Goal: Transaction & Acquisition: Purchase product/service

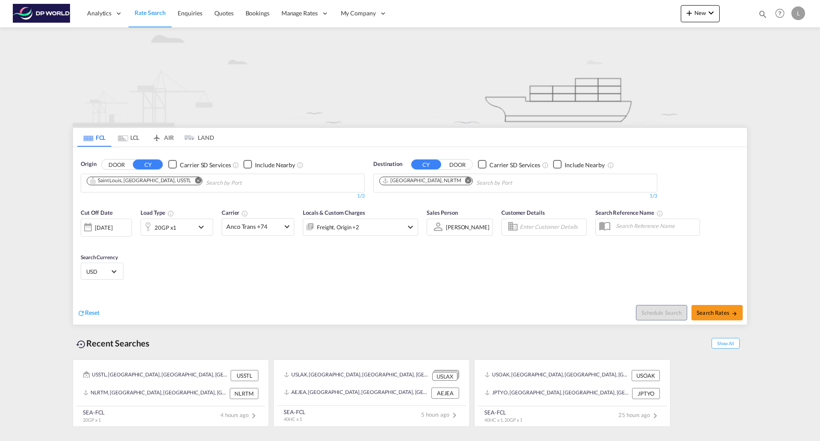
click at [195, 180] on md-icon "Remove" at bounding box center [198, 180] width 6 height 6
click at [129, 185] on body "Analytics Reports Dashboard Rate Search Enquiries Quotes Bookings" at bounding box center [410, 220] width 820 height 441
click at [465, 181] on md-icon "Remove" at bounding box center [468, 180] width 6 height 6
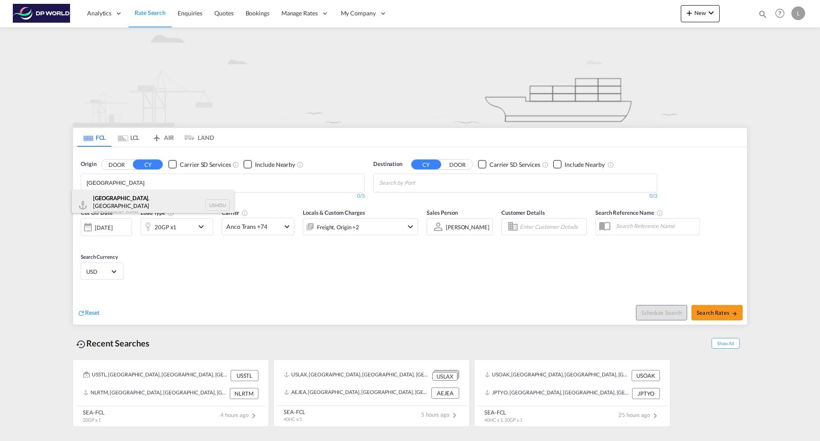
type input "[GEOGRAPHIC_DATA]"
click at [117, 203] on div "[GEOGRAPHIC_DATA] , [GEOGRAPHIC_DATA] [GEOGRAPHIC_DATA] USHOU" at bounding box center [153, 205] width 162 height 31
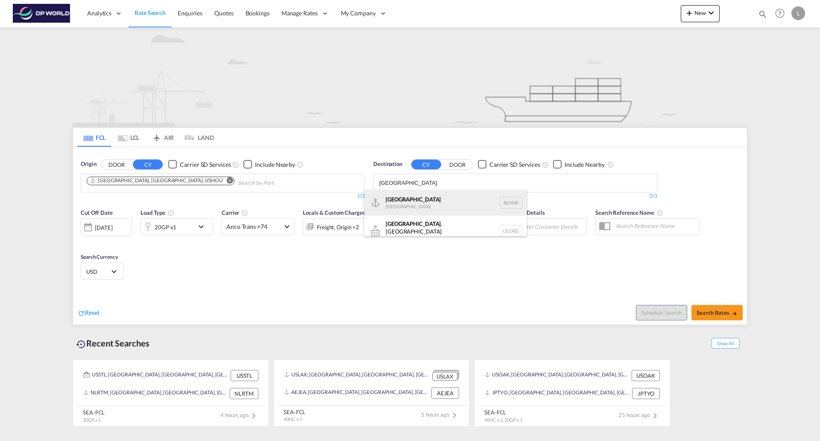
type input "[GEOGRAPHIC_DATA]"
click at [391, 202] on div "[GEOGRAPHIC_DATA] [GEOGRAPHIC_DATA] BEANR" at bounding box center [445, 203] width 162 height 26
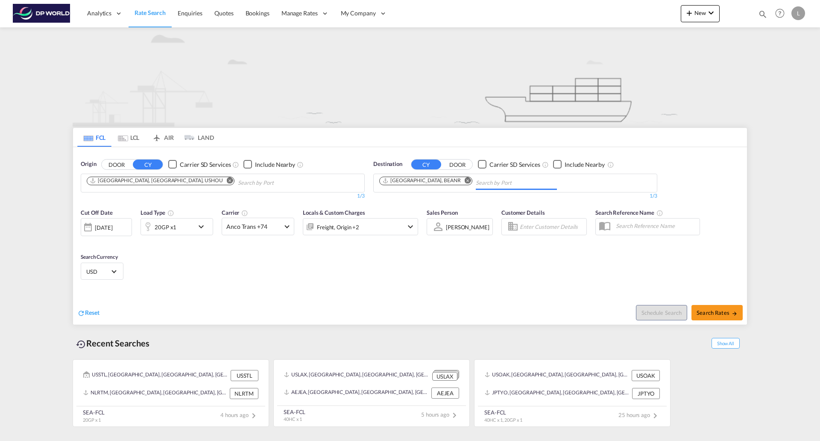
click at [198, 229] on md-icon "icon-chevron-down" at bounding box center [203, 226] width 15 height 10
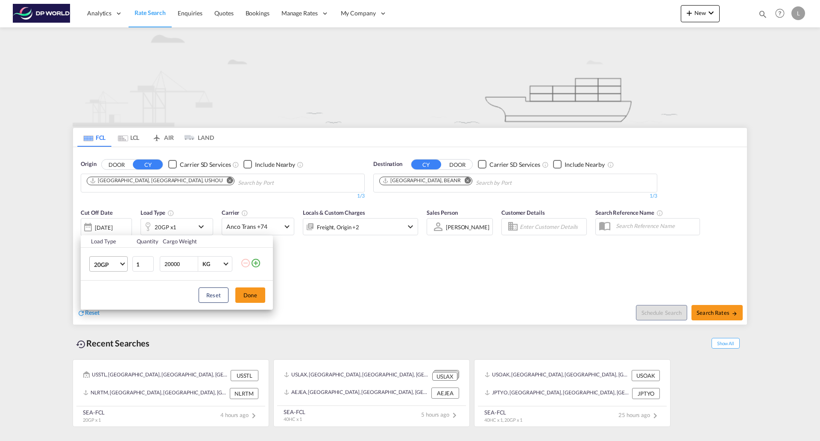
click at [119, 266] on md-select-value "20GP" at bounding box center [110, 263] width 34 height 15
click at [100, 303] on div "40HC" at bounding box center [102, 305] width 16 height 9
click at [254, 292] on button "Done" at bounding box center [250, 294] width 30 height 15
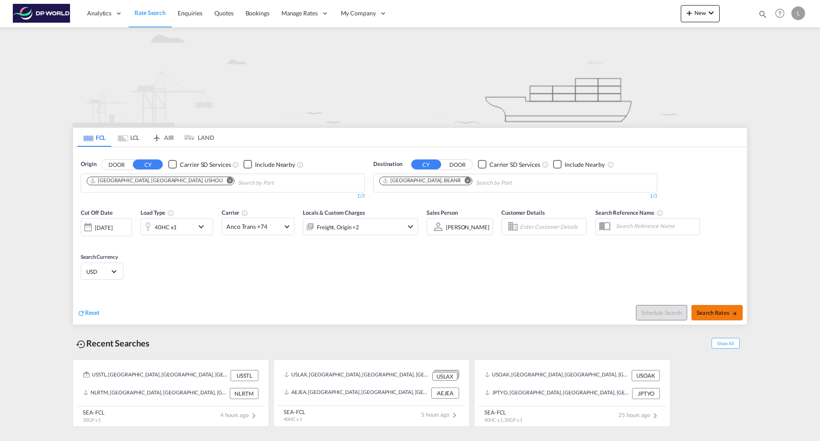
click at [720, 314] on span "Search Rates" at bounding box center [717, 312] width 41 height 7
type input "USHOU to BEANR / [DATE]"
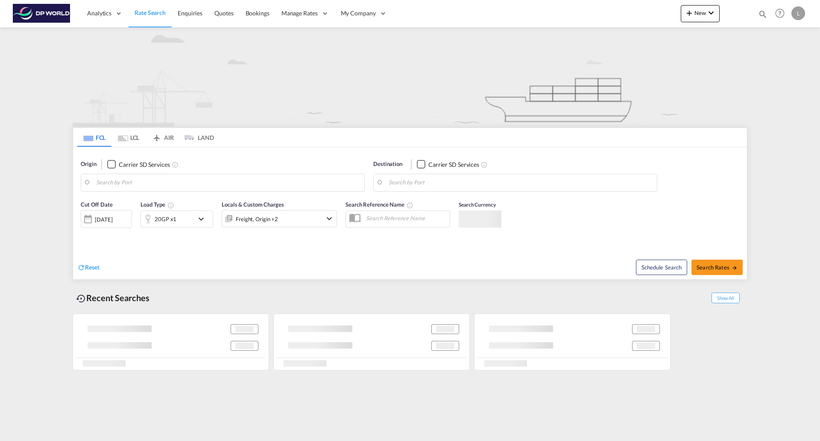
type input "Houston, TX, USHOU"
type input "Santos, BRSSZ"
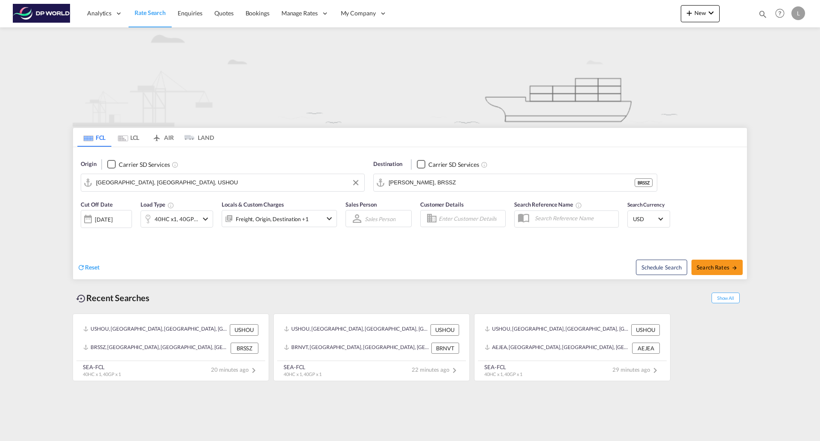
click at [173, 182] on input "[GEOGRAPHIC_DATA], [GEOGRAPHIC_DATA], USHOU" at bounding box center [228, 182] width 264 height 13
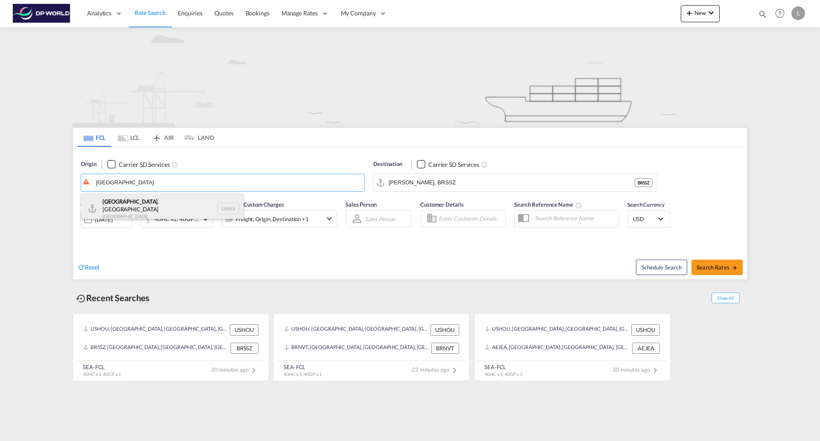
click at [126, 205] on div "[GEOGRAPHIC_DATA] , [GEOGRAPHIC_DATA] [GEOGRAPHIC_DATA] USSEA" at bounding box center [162, 208] width 162 height 31
type input "[GEOGRAPHIC_DATA], [GEOGRAPHIC_DATA], USSEA"
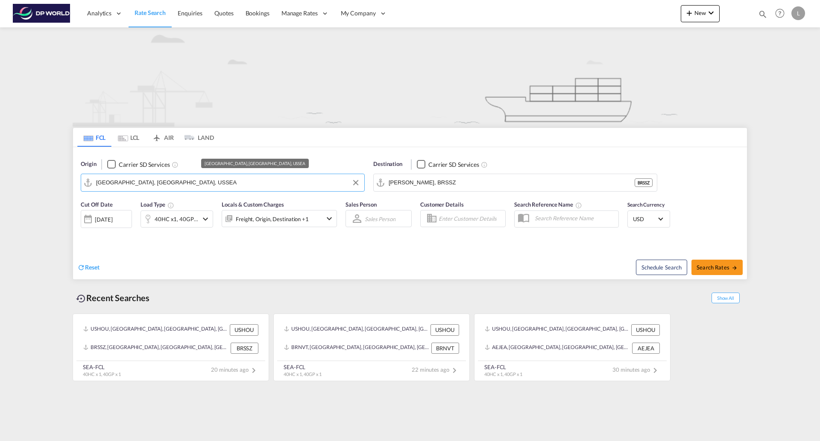
click at [187, 183] on input "[GEOGRAPHIC_DATA], [GEOGRAPHIC_DATA], USSEA" at bounding box center [228, 182] width 264 height 13
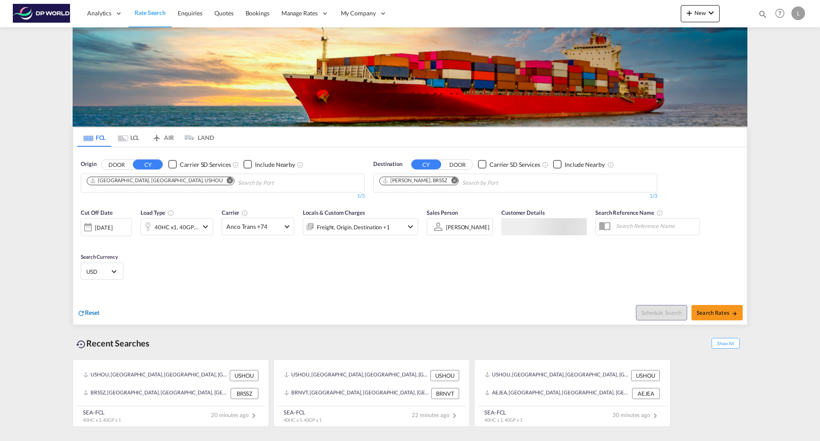
click at [92, 311] on span "Reset" at bounding box center [92, 311] width 15 height 7
click at [180, 180] on md-chips at bounding box center [222, 183] width 283 height 18
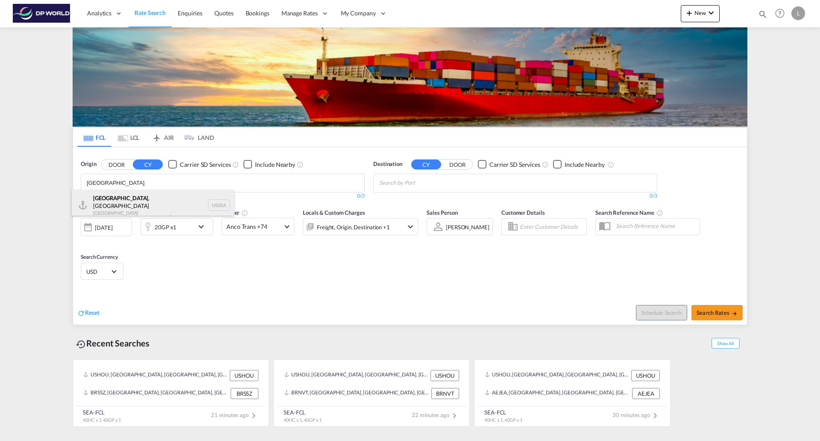
type input "seattle"
click at [115, 203] on div "Seattle , WA United States USSEA" at bounding box center [153, 205] width 162 height 31
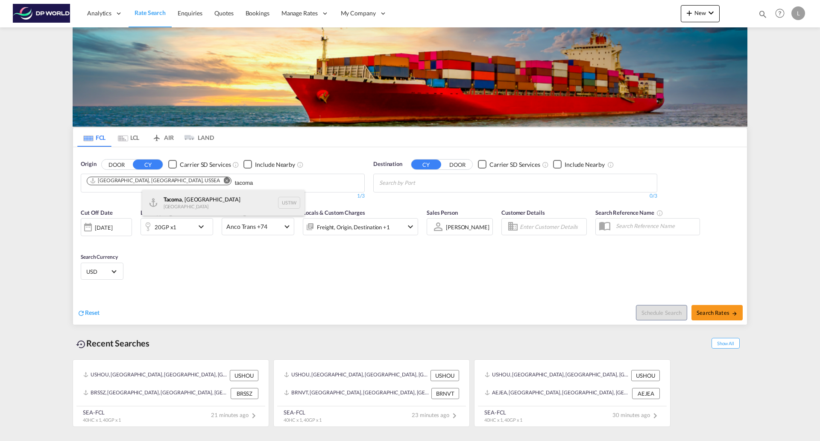
type input "tacoma"
click at [181, 201] on div "Tacoma , WA United States USTIW" at bounding box center [223, 203] width 162 height 26
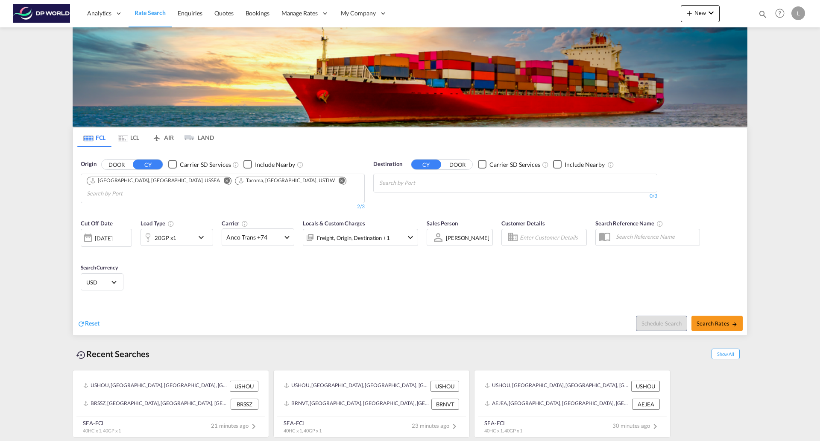
click at [399, 184] on input "Chips input." at bounding box center [419, 183] width 81 height 14
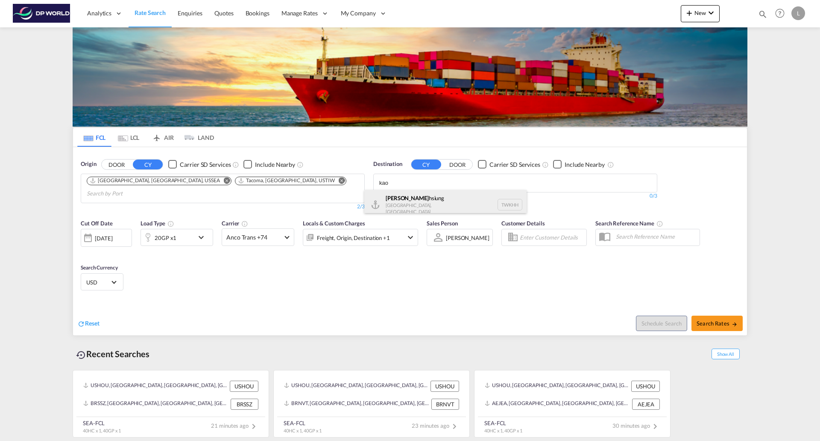
type input "kao"
click at [396, 199] on div "Kao hsiung Taiwan, Province of China TWKHH" at bounding box center [445, 204] width 162 height 29
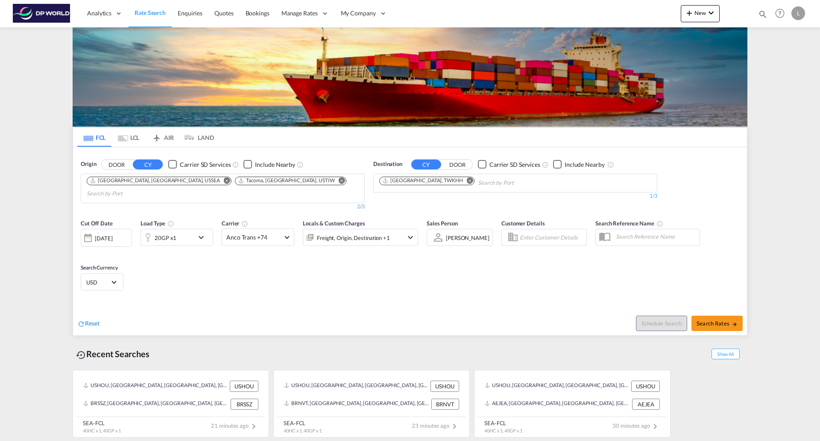
click at [202, 232] on md-icon "icon-chevron-down" at bounding box center [203, 237] width 15 height 10
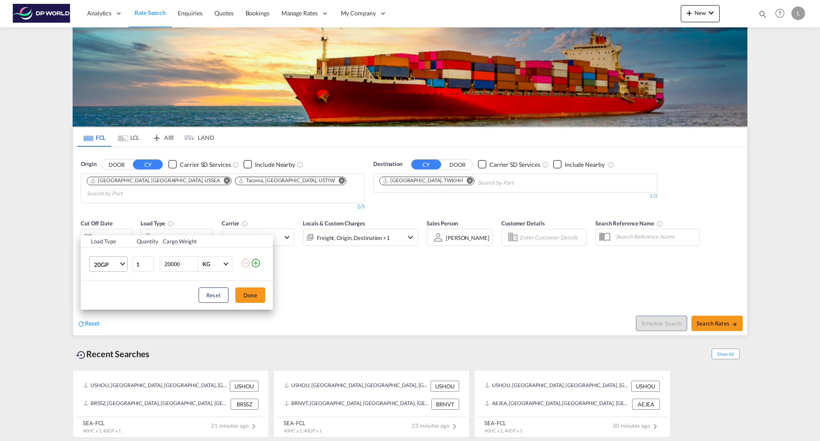
click at [125, 262] on md-select-value "20GP" at bounding box center [110, 263] width 34 height 15
click at [104, 327] on div "40RE" at bounding box center [101, 324] width 14 height 9
click at [255, 263] on md-icon "icon-plus-circle-outline" at bounding box center [256, 263] width 10 height 10
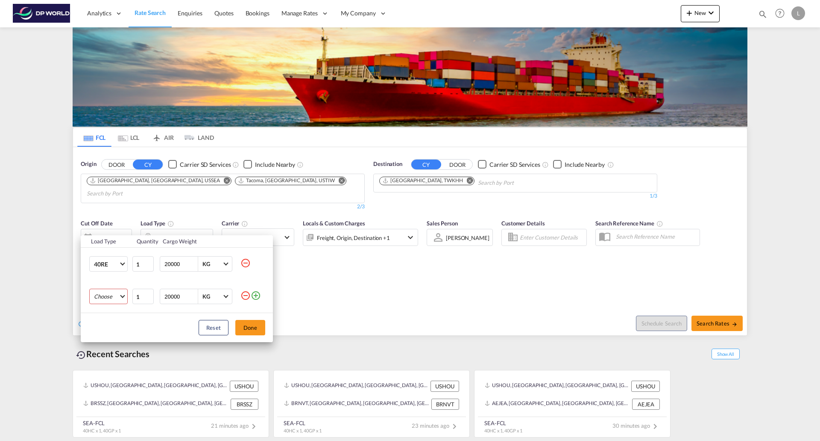
click at [122, 293] on md-select "Choose 20GP 40GP 40HC 45HC 20RE 40RE 40HR 20OT 40OT 20FR 40FR 40NR 20NR 45S 20T…" at bounding box center [108, 295] width 38 height 15
click at [101, 374] on div "40HR" at bounding box center [101, 377] width 15 height 8
click at [257, 328] on button "Done" at bounding box center [250, 327] width 30 height 15
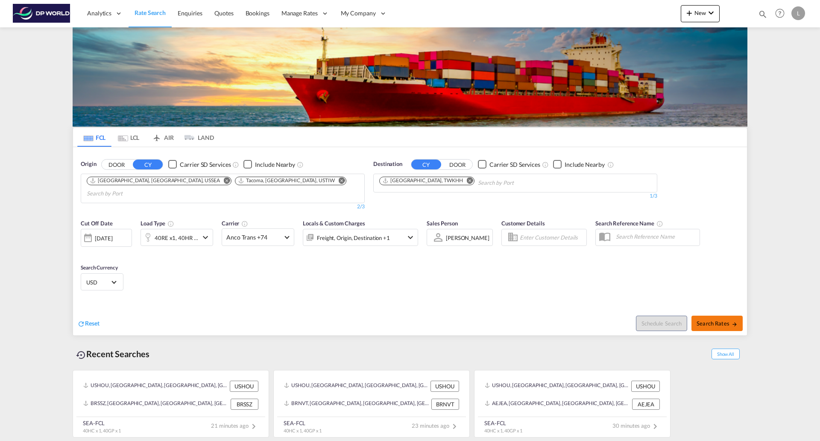
click at [709, 315] on button "Search Rates" at bounding box center [717, 322] width 51 height 15
type input "USSEA,USTIW to TWKHH / 22 Aug 2025"
